Goal: Information Seeking & Learning: Learn about a topic

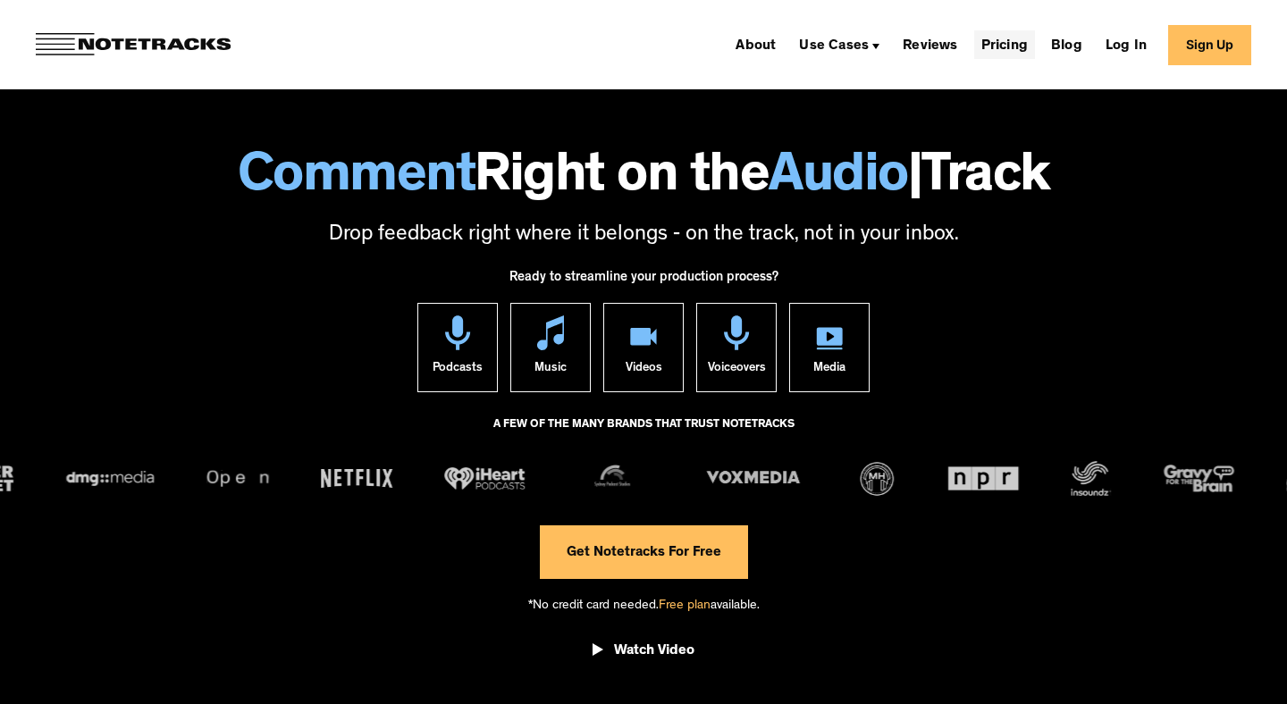
click at [995, 43] on link "Pricing" at bounding box center [1004, 44] width 61 height 29
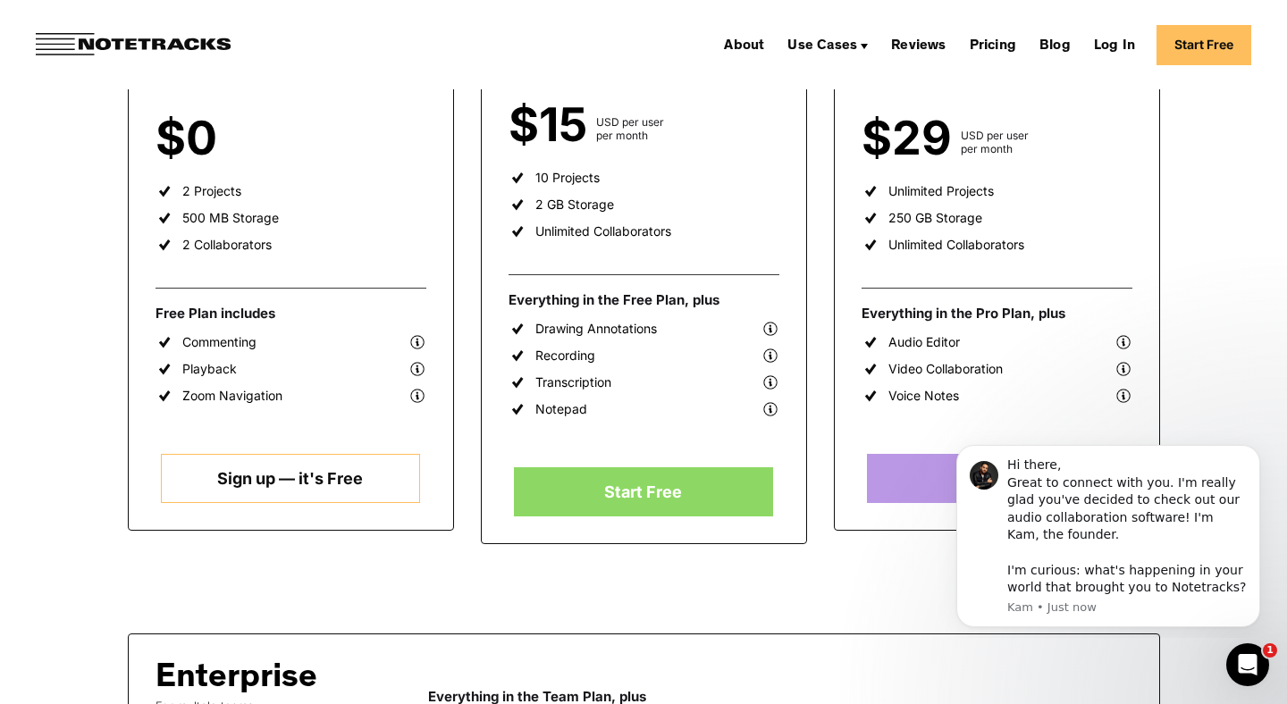
scroll to position [451, 0]
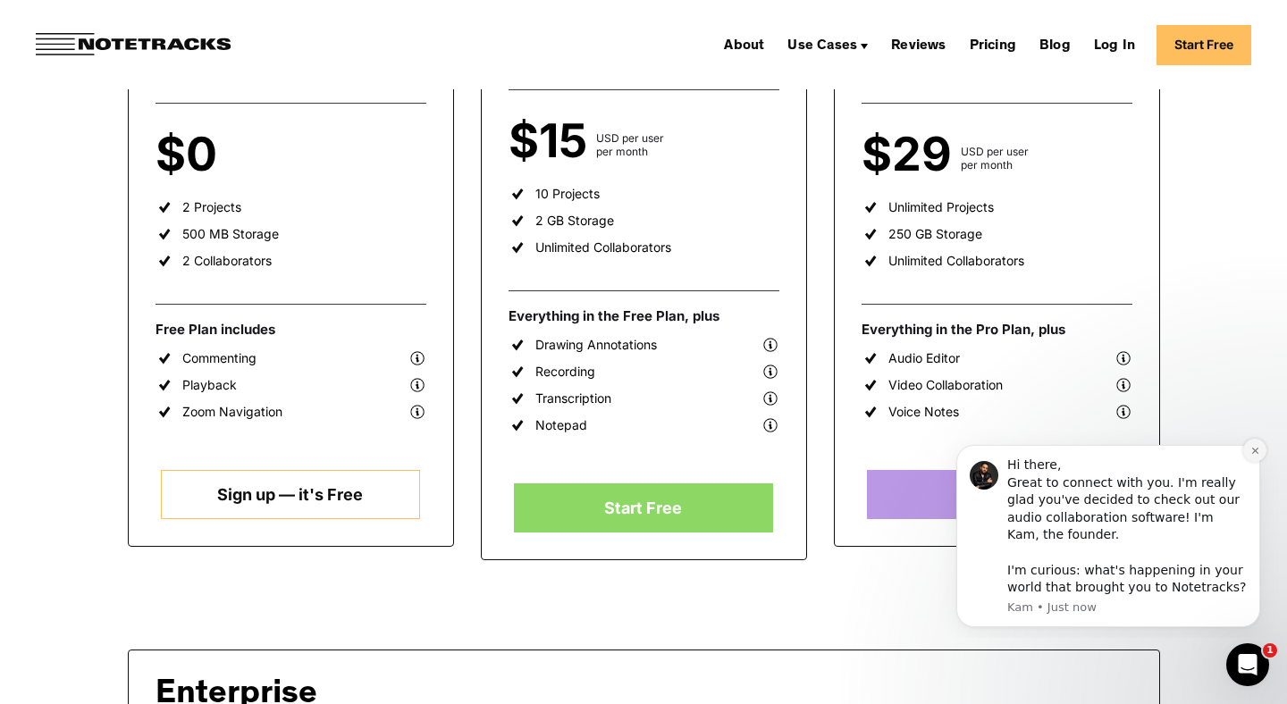
click at [1253, 456] on button "Dismiss notification" at bounding box center [1254, 450] width 23 height 23
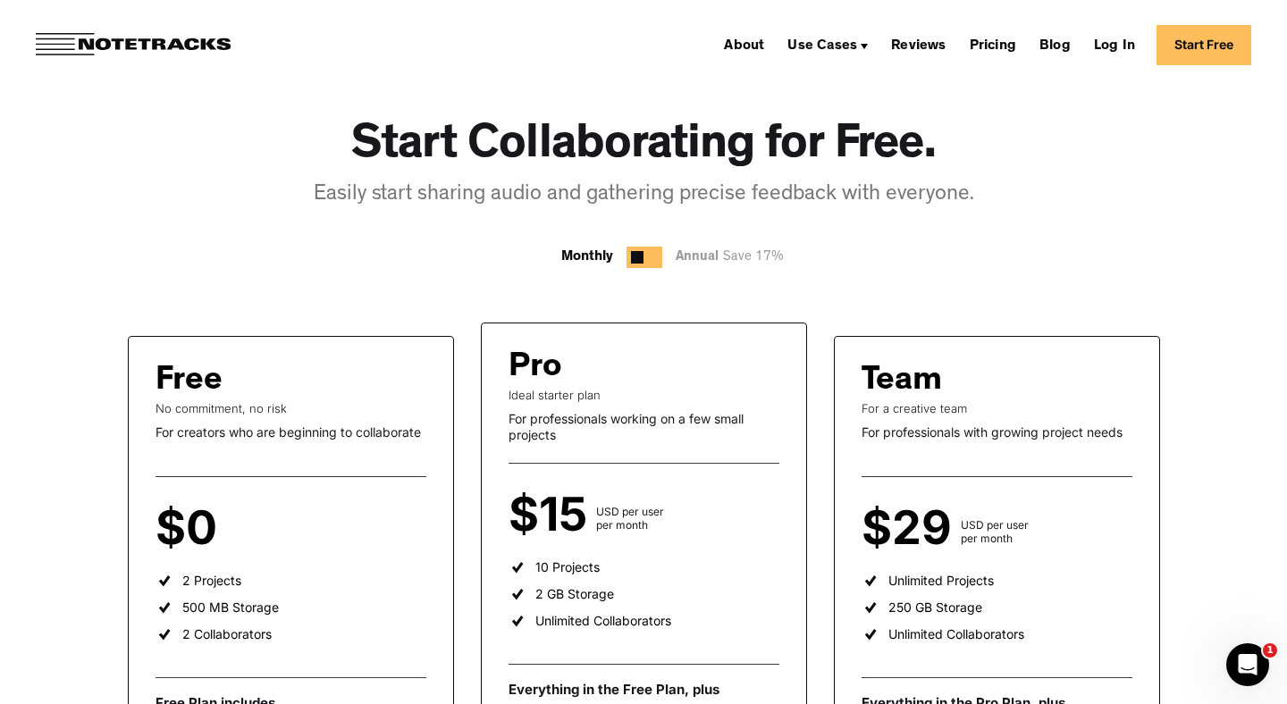
scroll to position [80, 0]
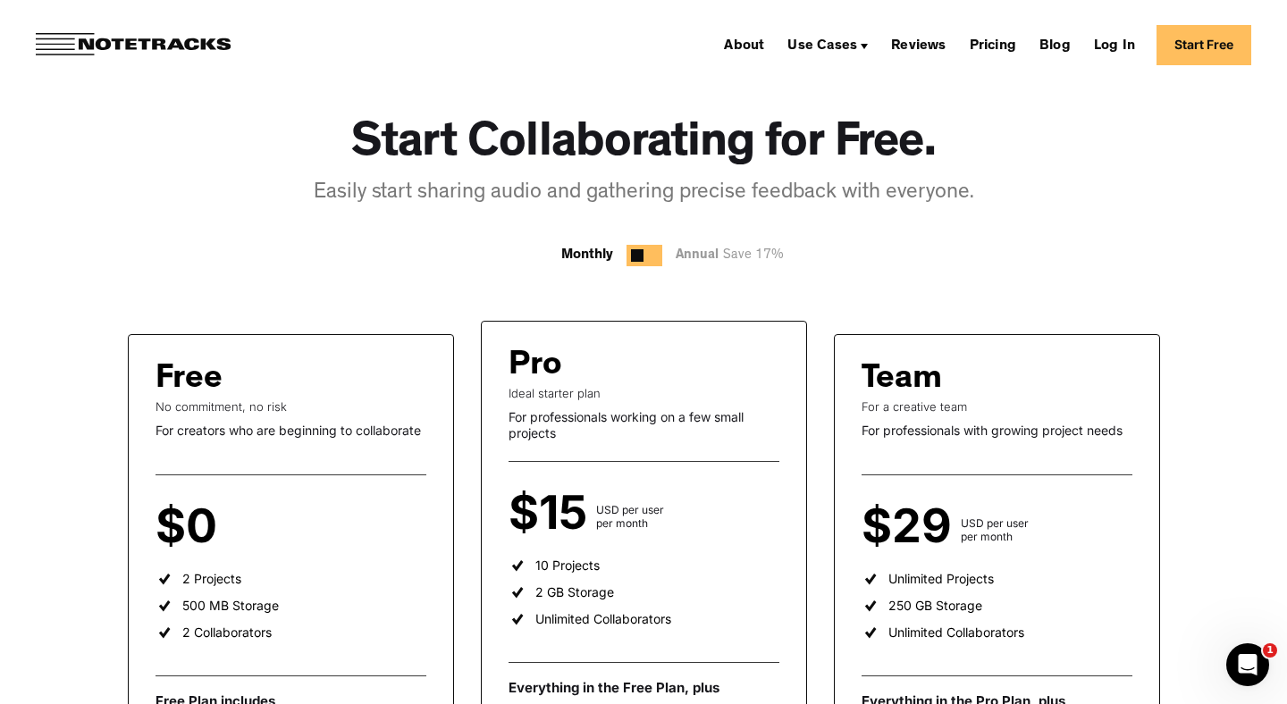
click at [103, 37] on img at bounding box center [133, 44] width 195 height 23
